Goal: Task Accomplishment & Management: Use online tool/utility

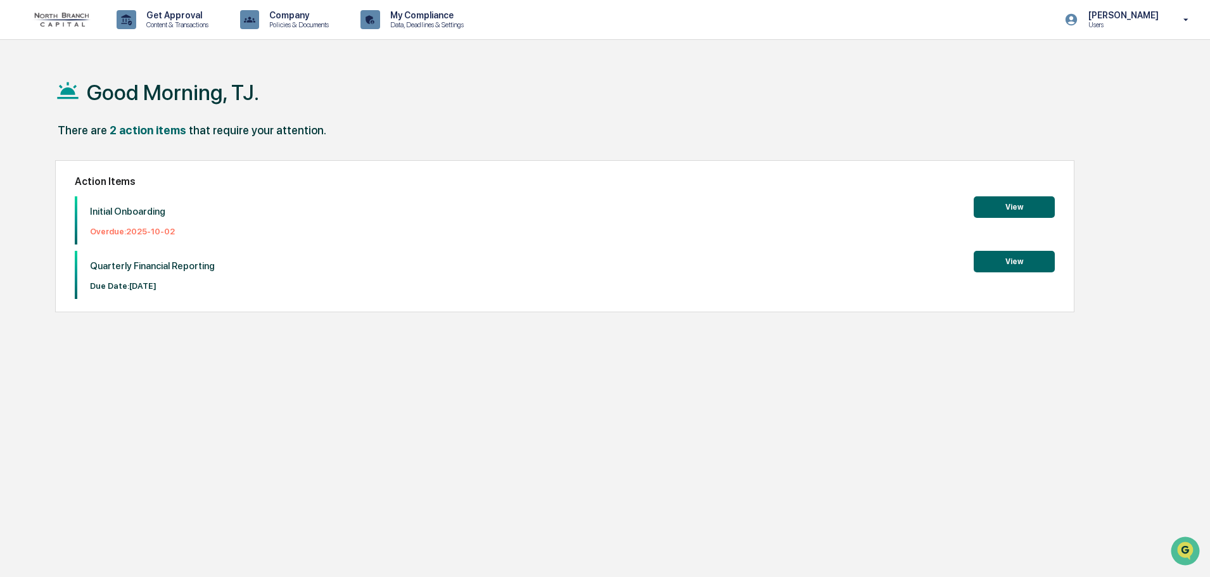
click at [1024, 206] on button "View" at bounding box center [1014, 207] width 81 height 22
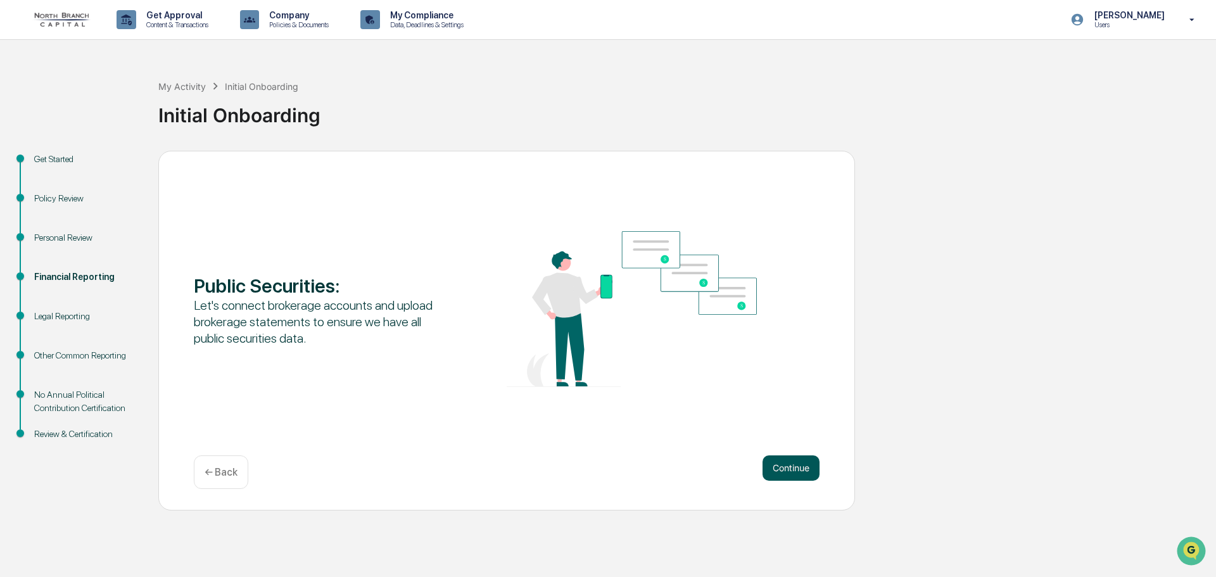
click at [782, 462] on button "Continue" at bounding box center [791, 467] width 57 height 25
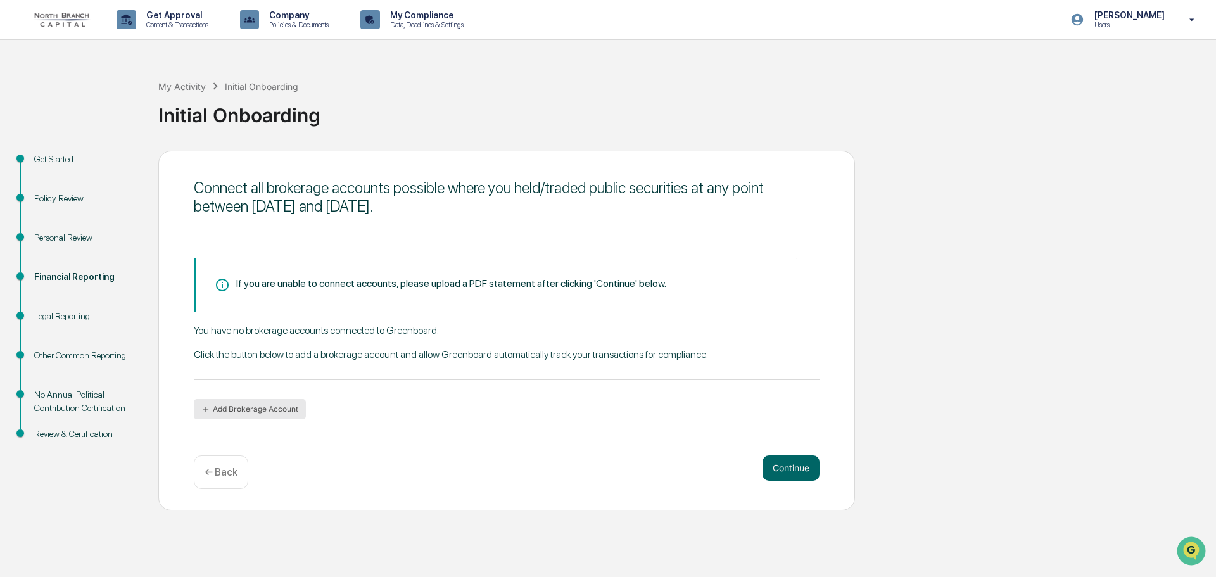
click at [257, 407] on button "Add Brokerage Account" at bounding box center [250, 409] width 112 height 20
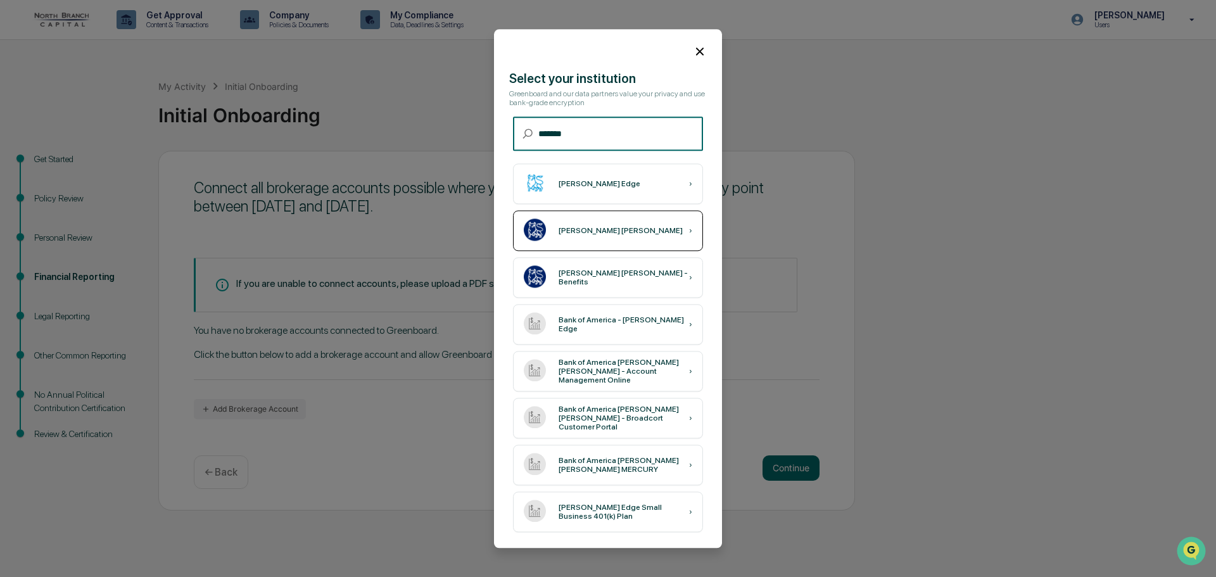
type input "*******"
click at [530, 222] on img at bounding box center [535, 230] width 22 height 22
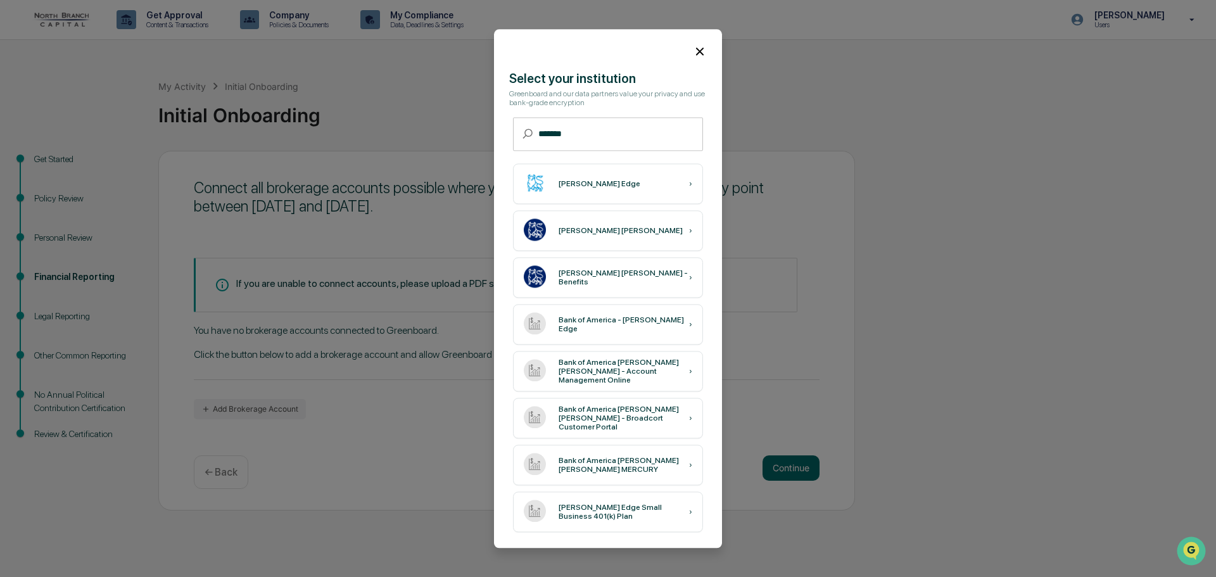
click at [694, 49] on icon at bounding box center [700, 51] width 14 height 14
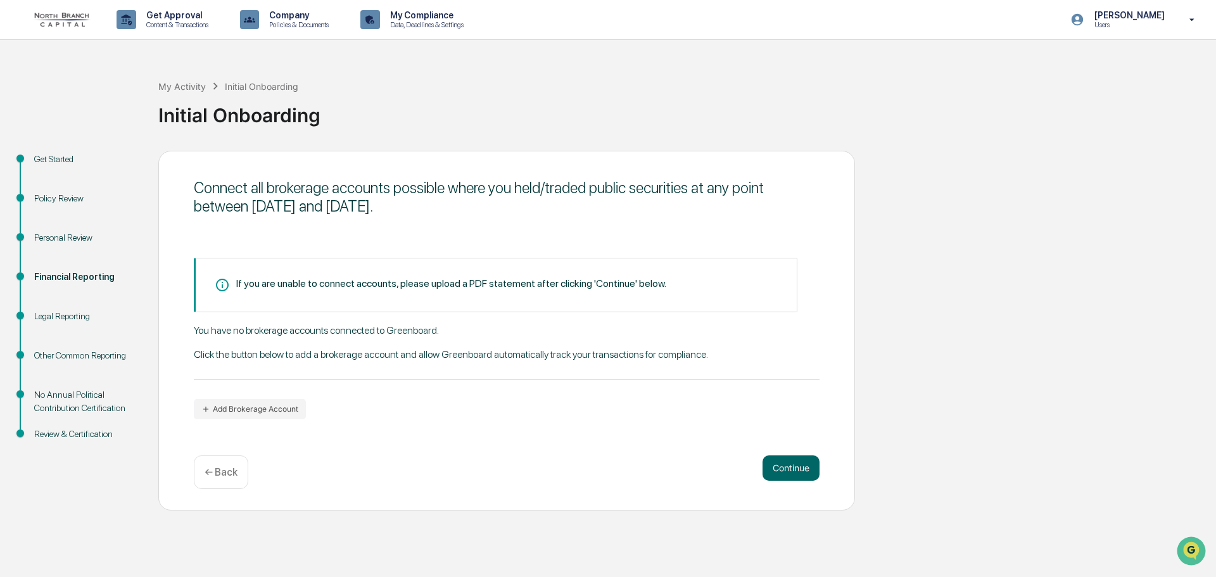
click at [41, 316] on div "Legal Reporting" at bounding box center [86, 316] width 104 height 13
click at [38, 315] on div "Legal Reporting" at bounding box center [86, 316] width 104 height 13
click at [66, 272] on div "Financial Reporting" at bounding box center [86, 276] width 104 height 13
